Goal: Leave review/rating: Share an evaluation or opinion about a product, service, or content

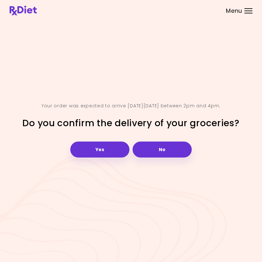
click at [108, 152] on button "Yes" at bounding box center [99, 150] width 59 height 16
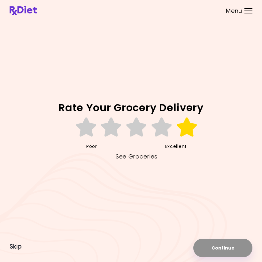
click at [189, 133] on icon at bounding box center [187, 127] width 22 height 19
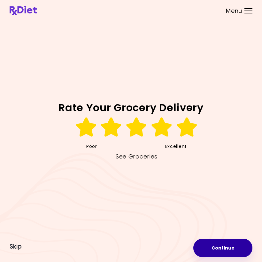
click at [229, 248] on button "Continue" at bounding box center [222, 248] width 59 height 19
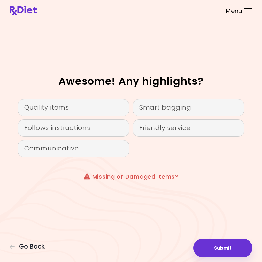
click at [178, 133] on div "Friendly service" at bounding box center [189, 128] width 112 height 17
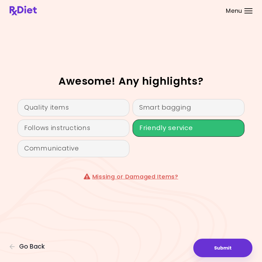
click at [98, 129] on div "Follows instructions" at bounding box center [74, 128] width 112 height 17
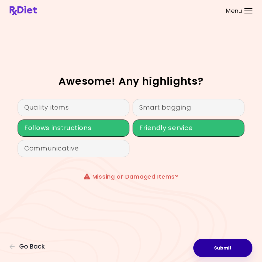
click at [217, 246] on button "Submit" at bounding box center [222, 248] width 59 height 19
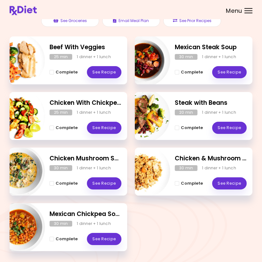
scroll to position [83, 0]
click at [107, 185] on link "See Recipe" at bounding box center [104, 183] width 35 height 12
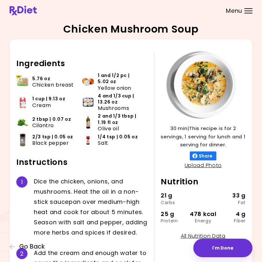
click at [37, 245] on span "Go Back" at bounding box center [32, 246] width 26 height 7
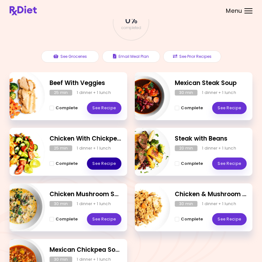
scroll to position [48, 0]
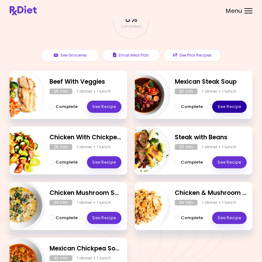
click at [228, 110] on link "See Recipe" at bounding box center [229, 107] width 35 height 12
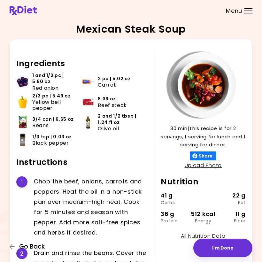
click at [47, 248] on button "Go Back" at bounding box center [29, 246] width 38 height 7
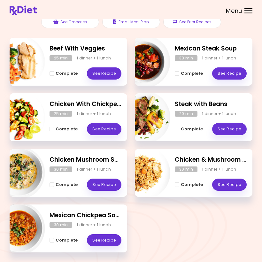
scroll to position [82, 0]
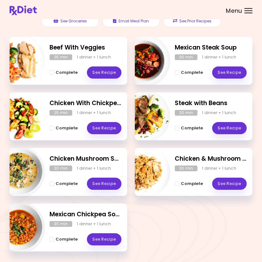
click at [230, 184] on link "See Recipe" at bounding box center [229, 184] width 35 height 12
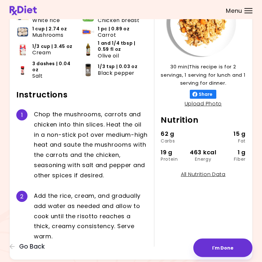
scroll to position [62, 0]
